Goal: Check status: Check status

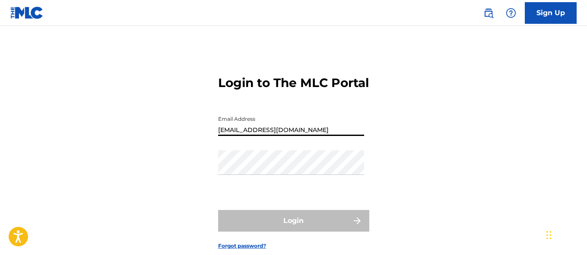
type input "[EMAIL_ADDRESS][DOMAIN_NAME]"
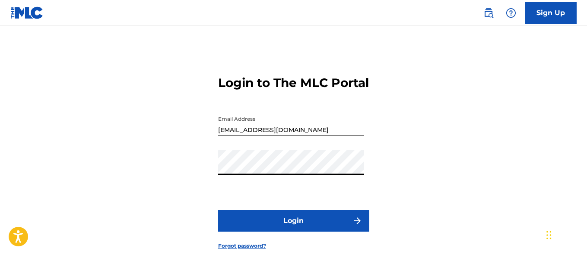
click at [293, 231] on button "Login" at bounding box center [293, 221] width 151 height 22
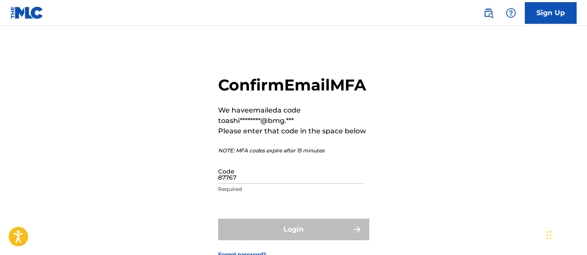
type input "877670"
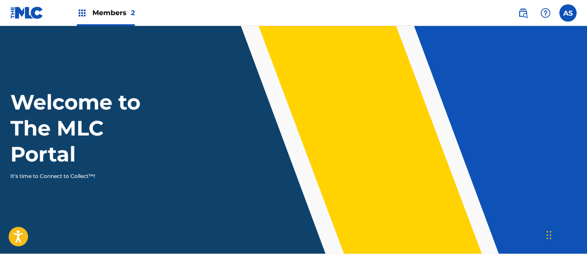
click at [82, 13] on img at bounding box center [82, 13] width 10 height 10
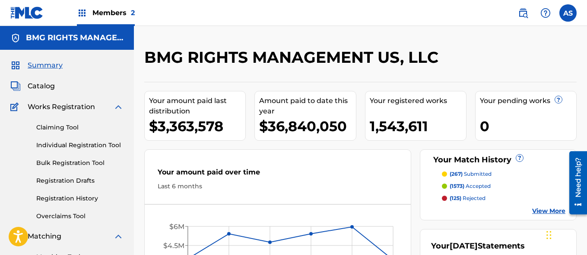
scroll to position [188, 0]
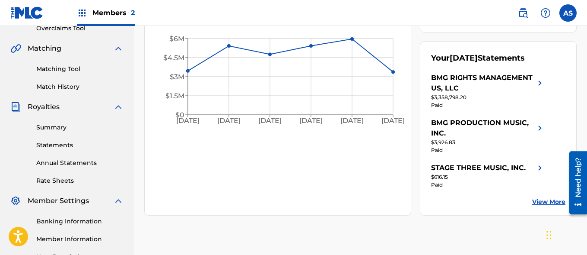
click at [80, 127] on link "Summary" at bounding box center [79, 127] width 87 height 9
